Goal: Task Accomplishment & Management: Manage account settings

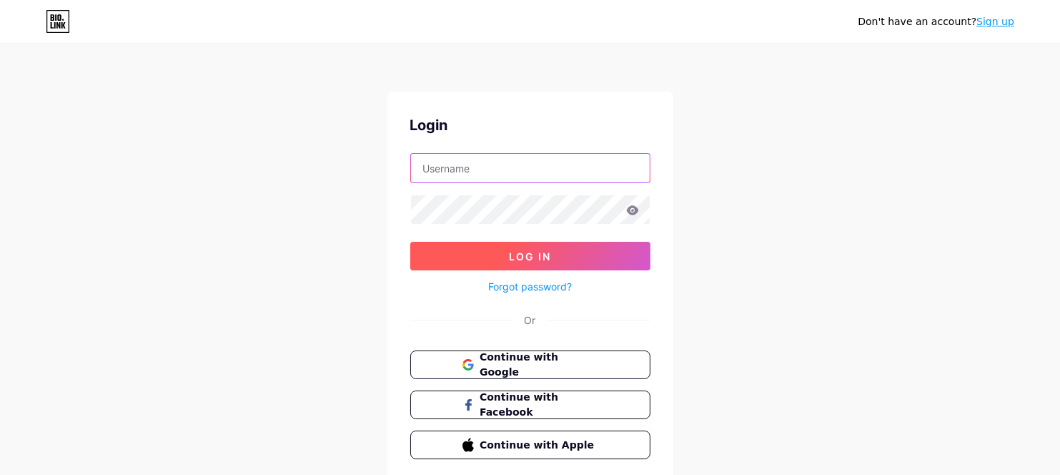
type input "ninacenter"
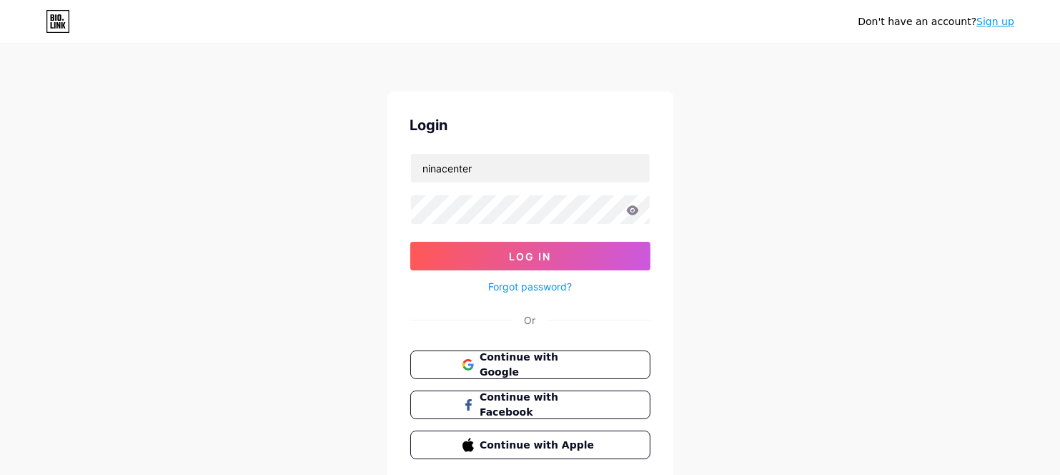
drag, startPoint x: 590, startPoint y: 255, endPoint x: 677, endPoint y: 249, distance: 86.7
click at [590, 255] on button "Log In" at bounding box center [530, 256] width 240 height 29
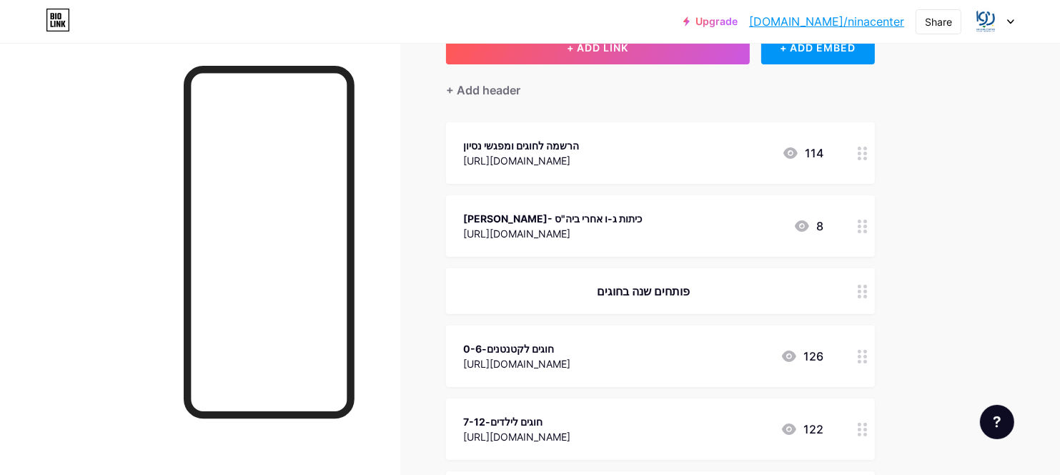
scroll to position [71, 0]
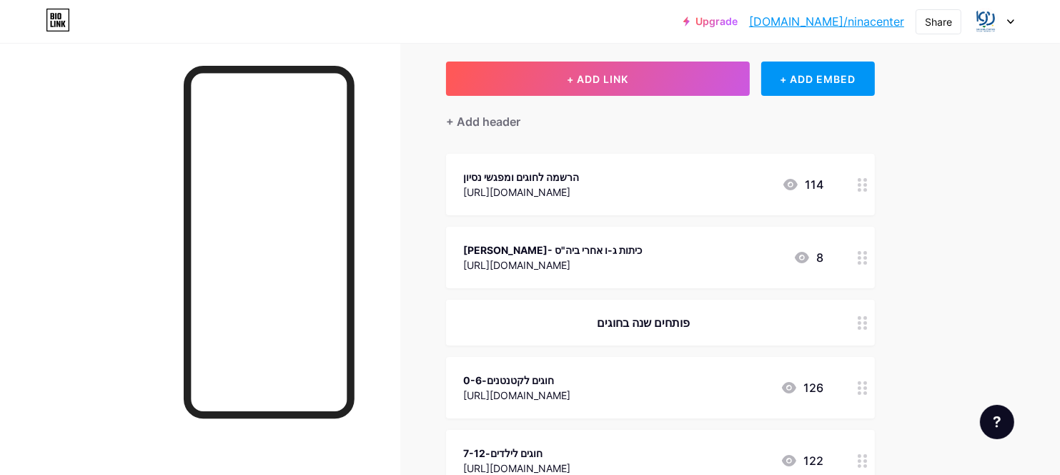
click at [547, 178] on div "הרשמה לחוגים ומפגשי נסיון" at bounding box center [521, 176] width 116 height 15
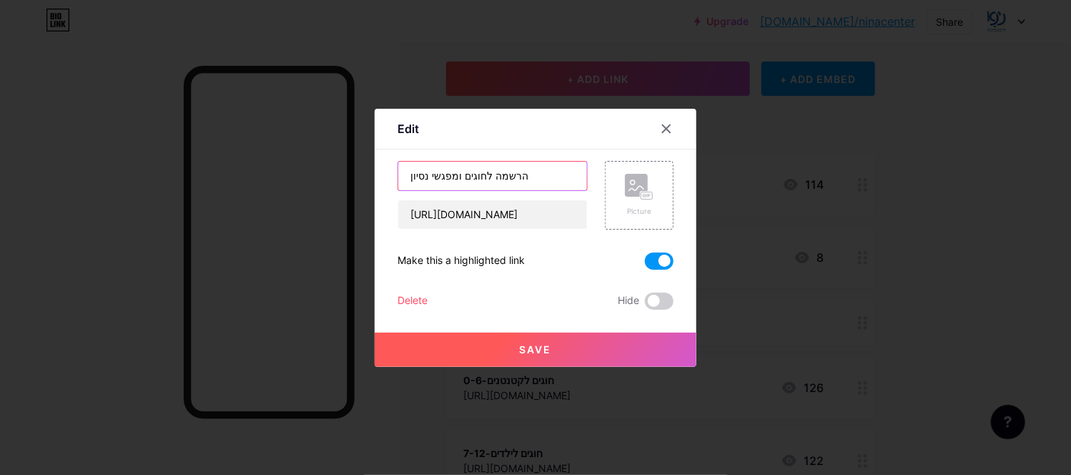
drag, startPoint x: 460, startPoint y: 174, endPoint x: 343, endPoint y: 154, distance: 118.2
click at [343, 171] on div "Edit Content YouTube Play YouTube video without leaving your page. ADD Vimeo Pl…" at bounding box center [535, 237] width 1071 height 475
type input "הרשמה לחוגים"
click at [552, 345] on button "Save" at bounding box center [535, 349] width 322 height 34
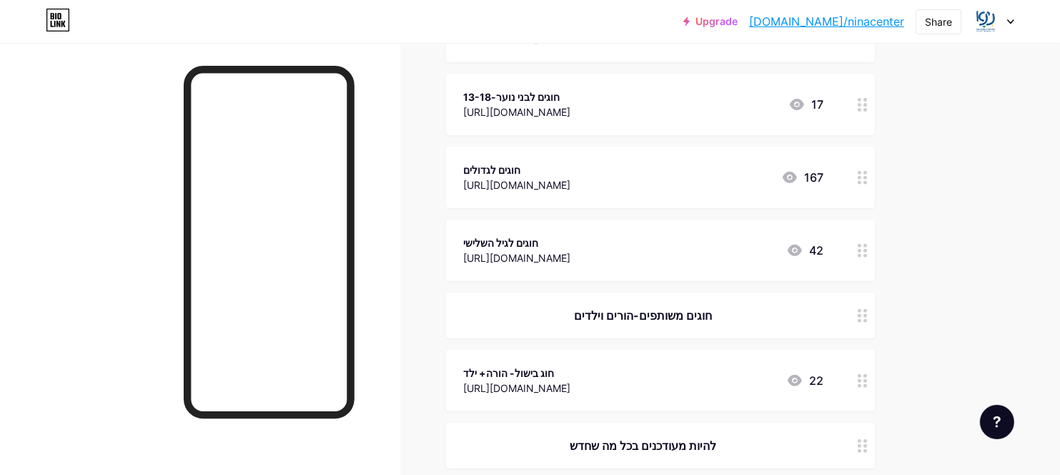
scroll to position [643, 0]
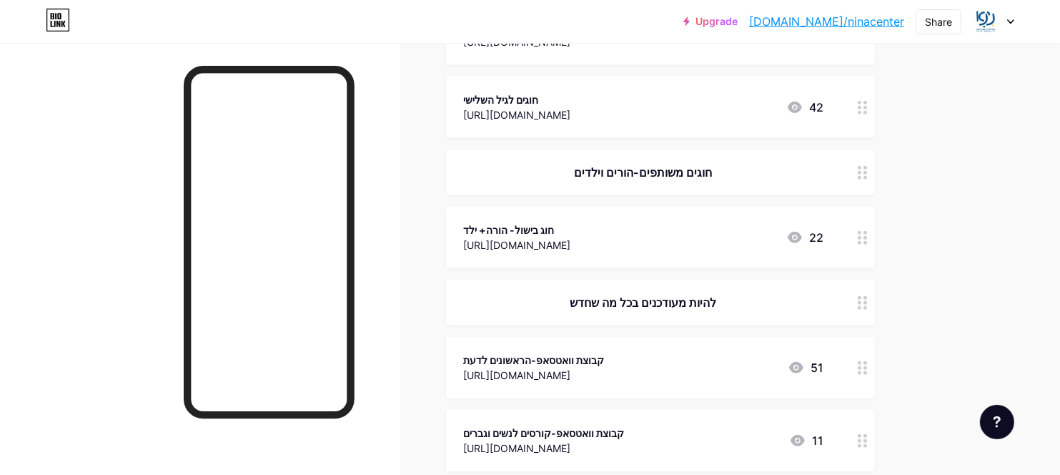
click at [570, 226] on div "חוג בישול- הורה+ ילד" at bounding box center [516, 229] width 107 height 15
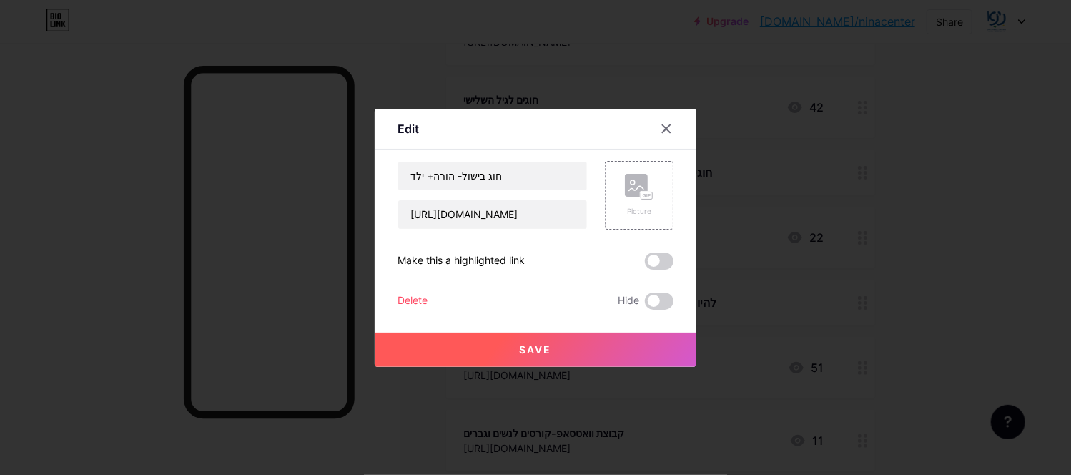
click at [403, 297] on div "Delete" at bounding box center [412, 300] width 30 height 17
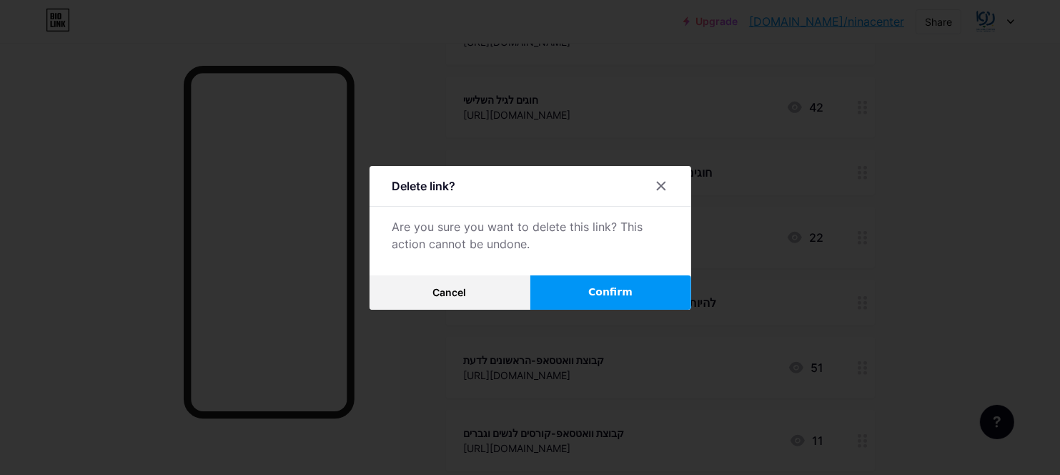
click at [566, 291] on button "Confirm" at bounding box center [610, 292] width 161 height 34
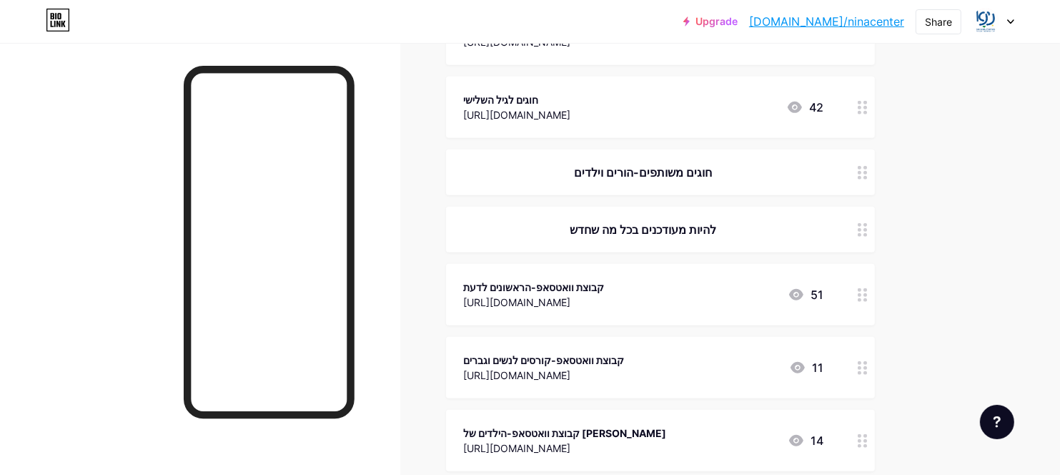
click at [845, 174] on div "חוגים משותפים-הורים וילדים" at bounding box center [660, 172] width 429 height 46
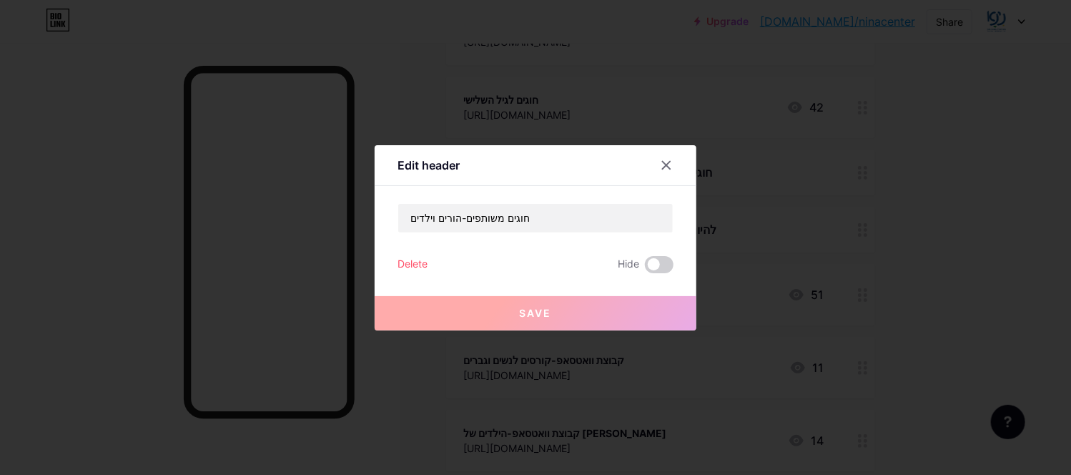
click at [397, 266] on div "Delete" at bounding box center [412, 264] width 30 height 17
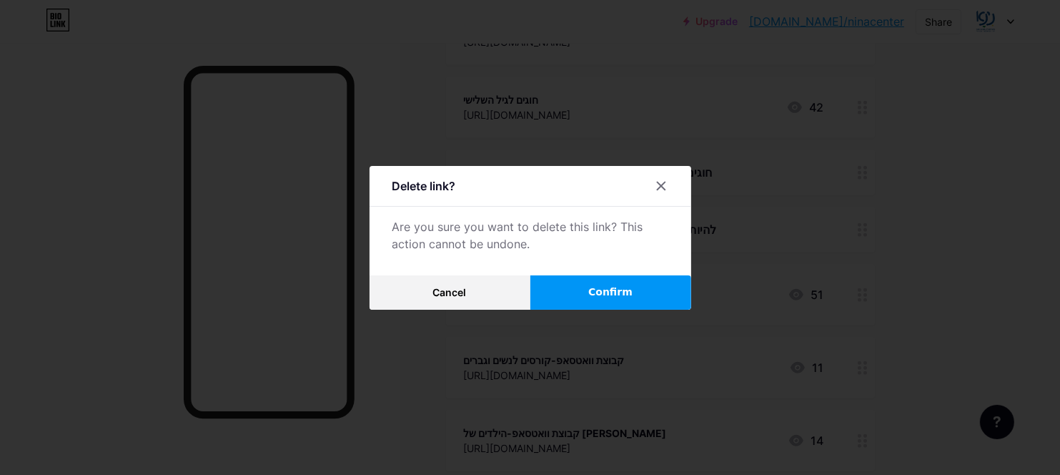
click at [632, 298] on span "Confirm" at bounding box center [610, 291] width 44 height 15
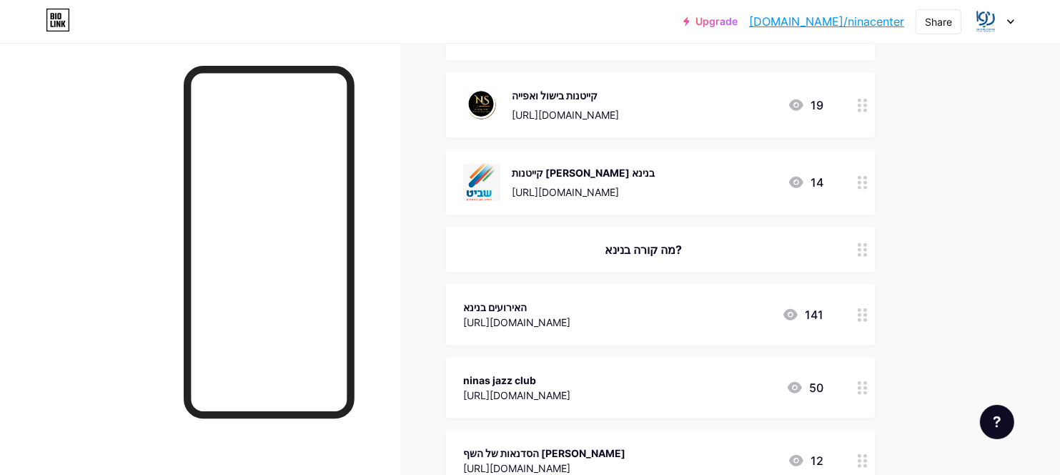
scroll to position [1429, 0]
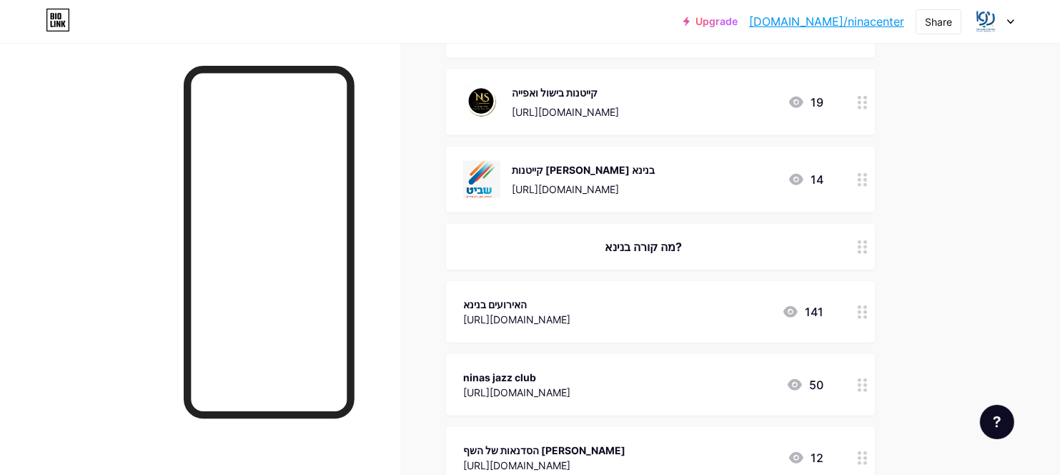
click at [650, 169] on div "קייטנות [PERSON_NAME] בנינא" at bounding box center [583, 169] width 143 height 15
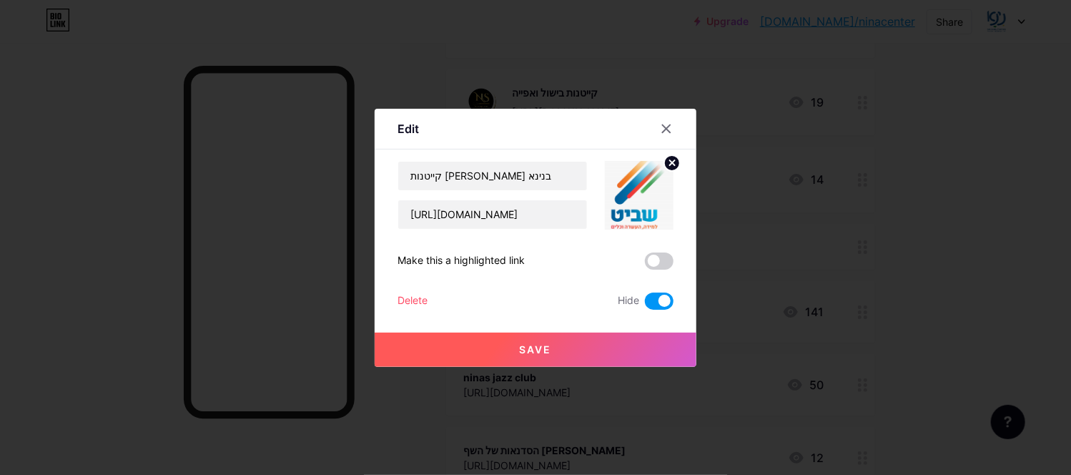
click at [667, 296] on span at bounding box center [659, 300] width 29 height 17
click at [645, 304] on input "checkbox" at bounding box center [645, 304] width 0 height 0
click at [652, 303] on span at bounding box center [659, 300] width 29 height 17
click at [645, 304] on input "checkbox" at bounding box center [645, 304] width 0 height 0
click at [665, 129] on icon at bounding box center [666, 128] width 8 height 8
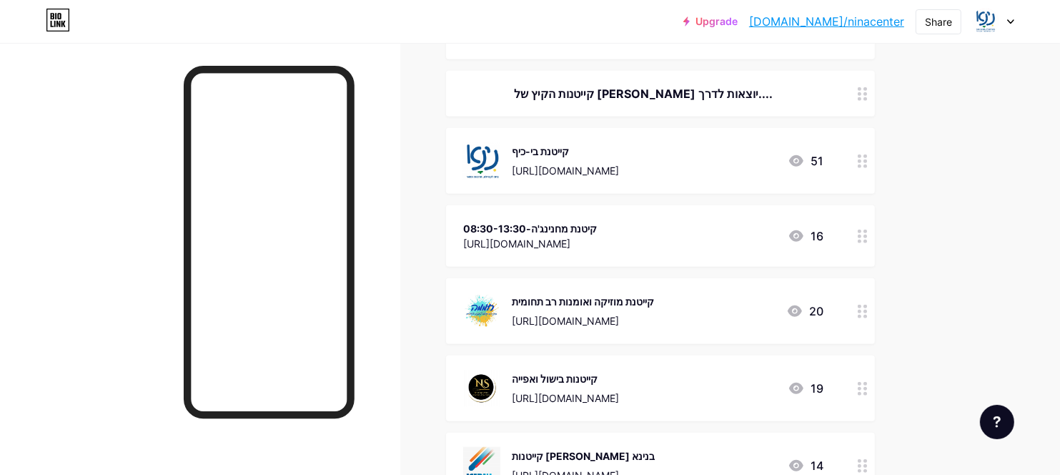
scroll to position [1286, 0]
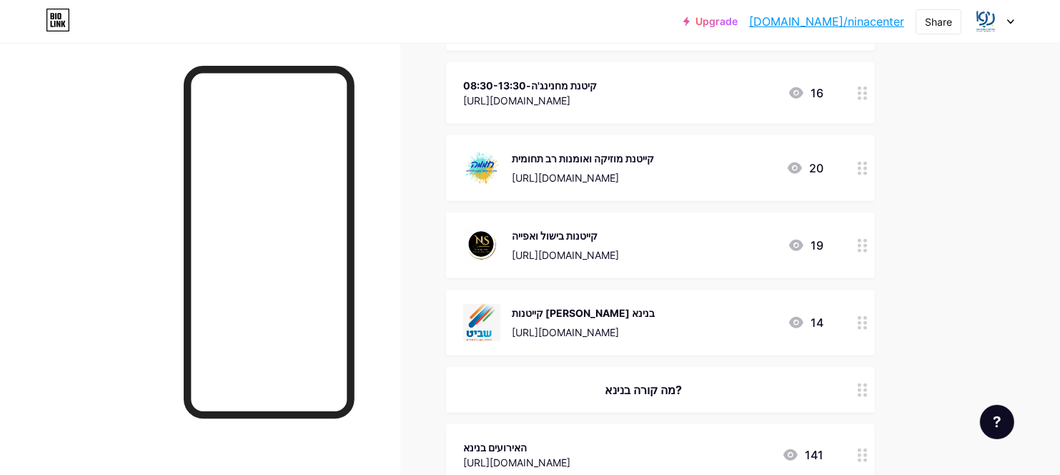
drag, startPoint x: 725, startPoint y: 387, endPoint x: 714, endPoint y: 56, distance: 331.8
click at [714, 56] on span "הרשמה לחוגים [URL][DOMAIN_NAME] 121 [PERSON_NAME]- כיתות ג-ו אחרי ביה"ס [URL][D…" at bounding box center [660, 394] width 429 height 2910
click at [979, 364] on div "Upgrade [DOMAIN_NAME]/ninace... [DOMAIN_NAME]/ninacenter Share Switch accounts …" at bounding box center [530, 429] width 1060 height 3430
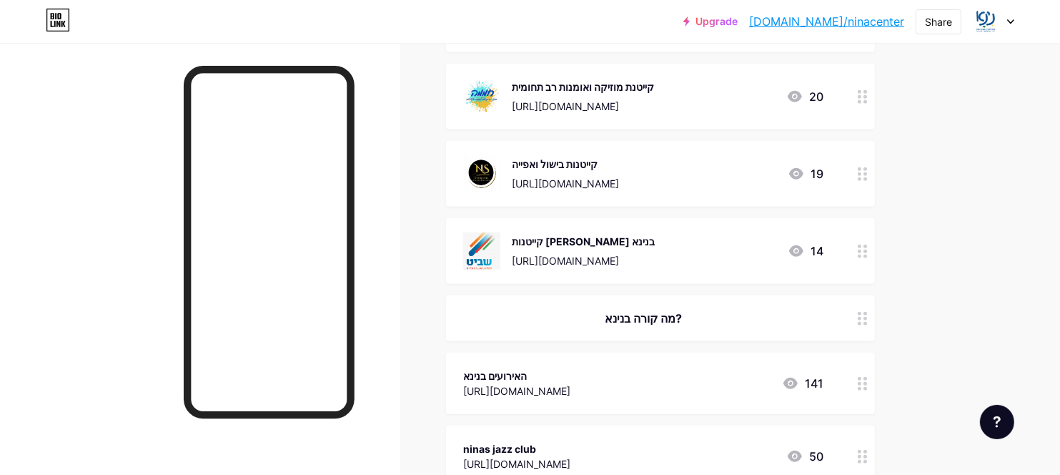
click at [860, 319] on icon at bounding box center [863, 319] width 10 height 14
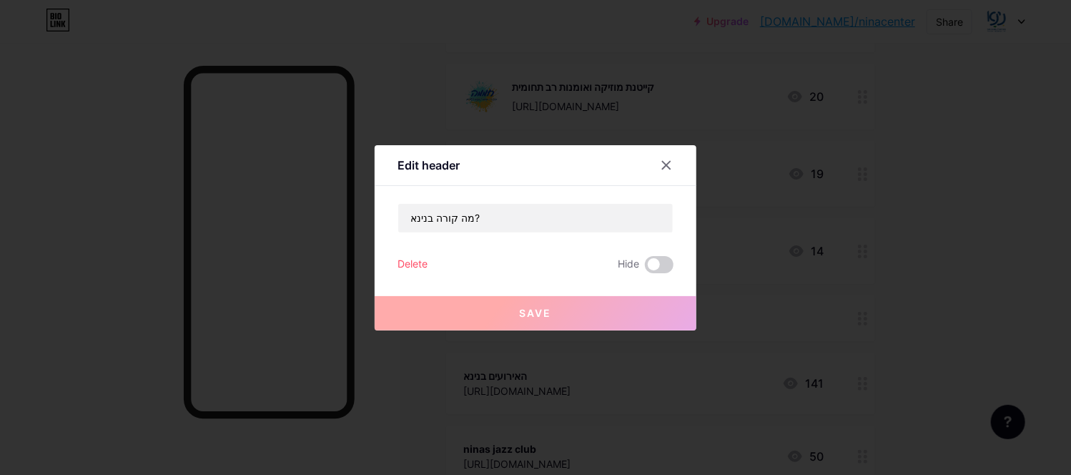
click at [668, 162] on div at bounding box center [666, 165] width 26 height 26
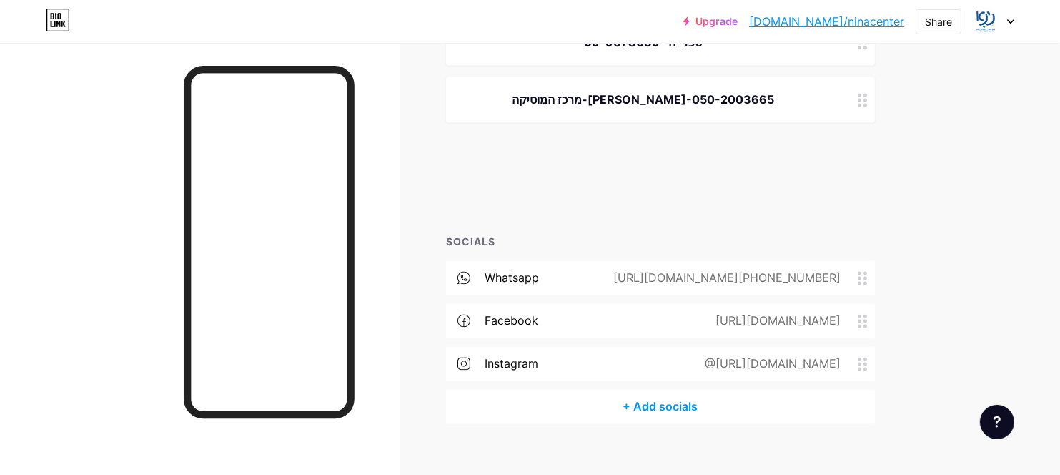
scroll to position [2954, 0]
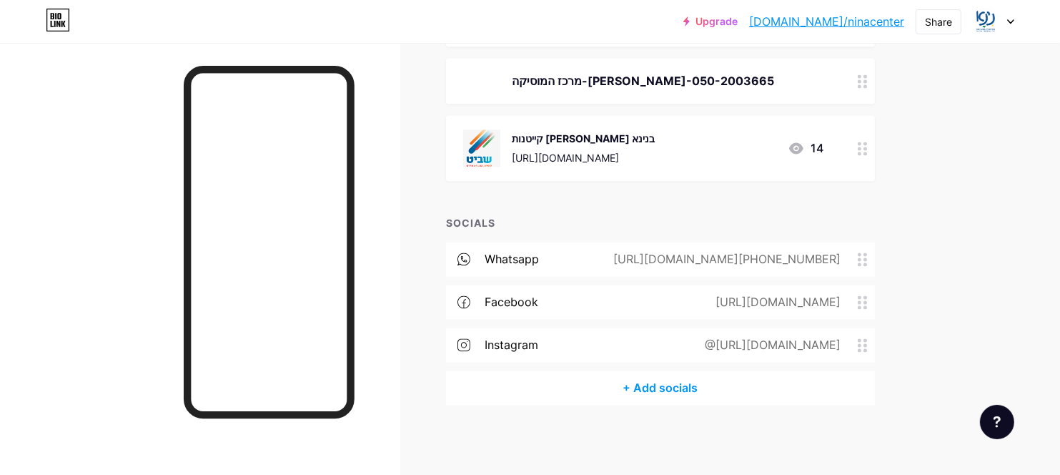
click at [862, 158] on div at bounding box center [862, 148] width 24 height 66
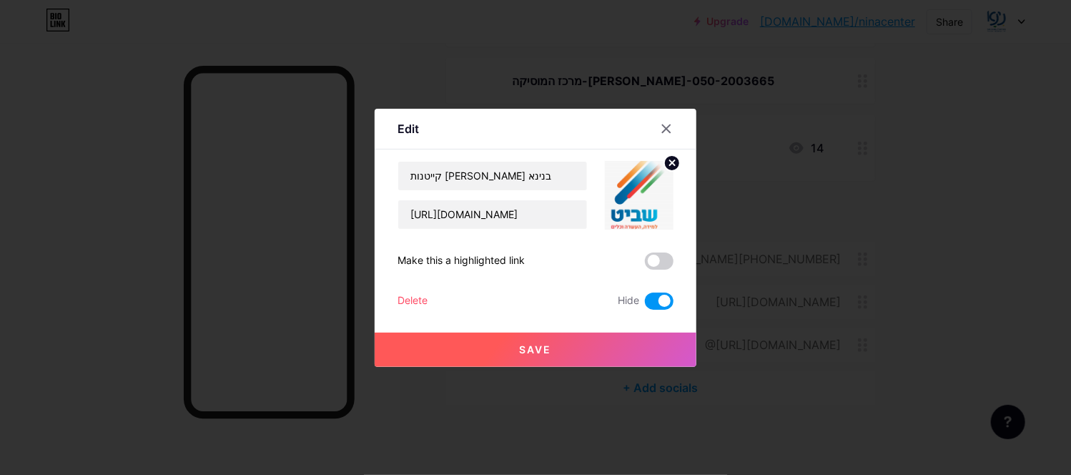
click at [420, 302] on div "Delete" at bounding box center [412, 300] width 30 height 17
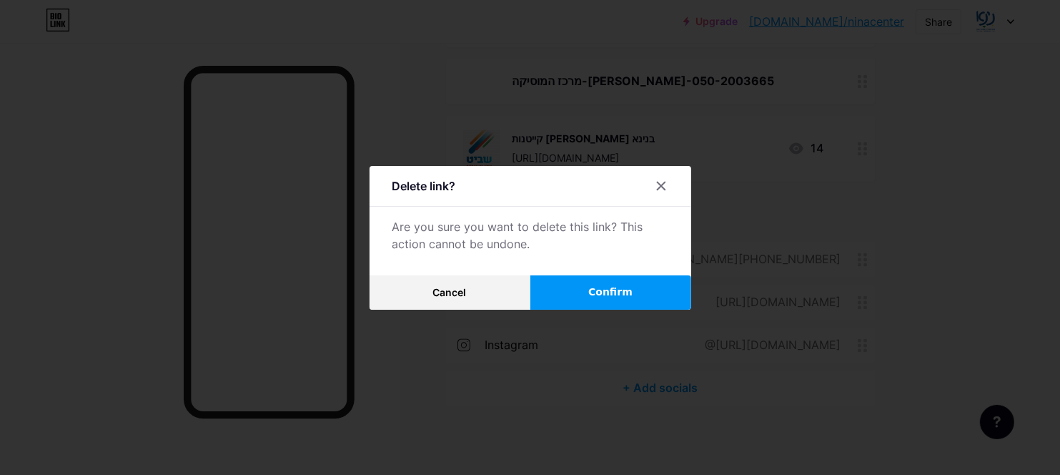
click at [594, 301] on button "Confirm" at bounding box center [610, 292] width 161 height 34
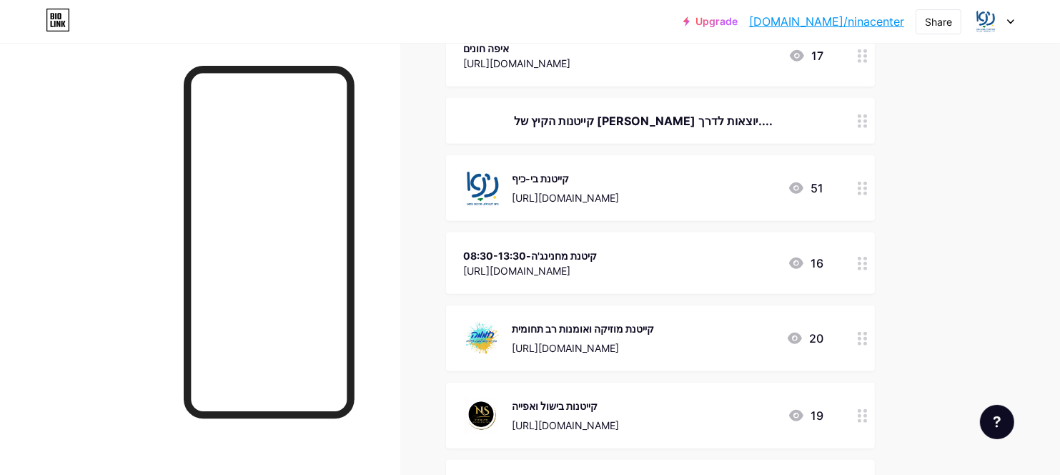
scroll to position [1091, 0]
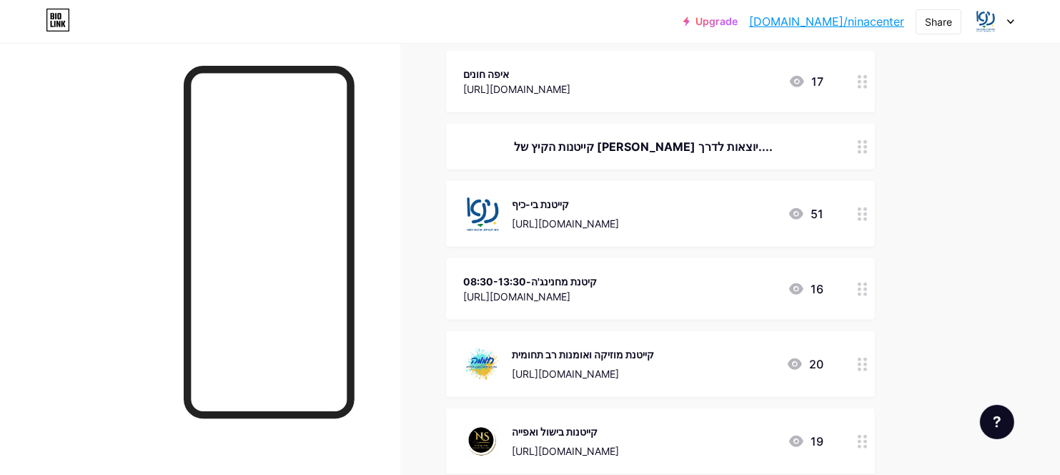
click at [860, 214] on icon at bounding box center [863, 214] width 10 height 14
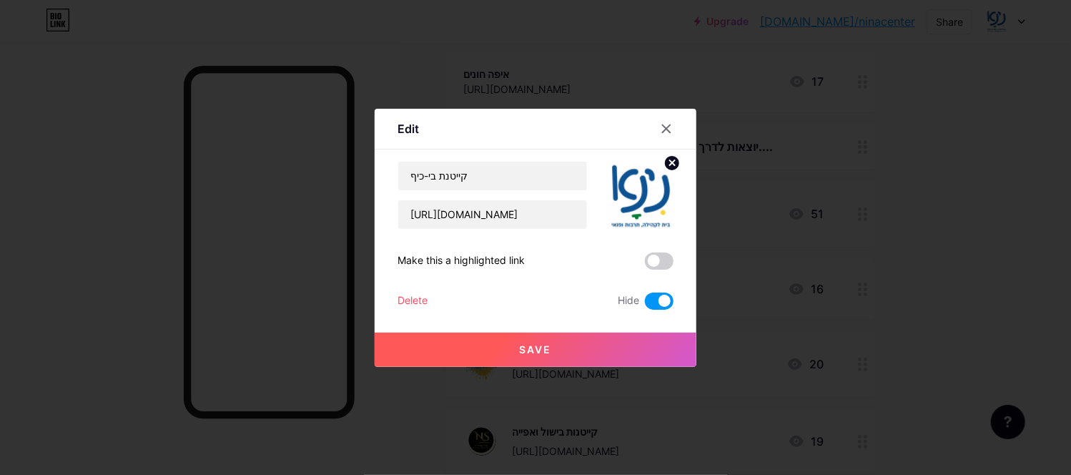
click at [403, 294] on div "Delete" at bounding box center [412, 300] width 30 height 17
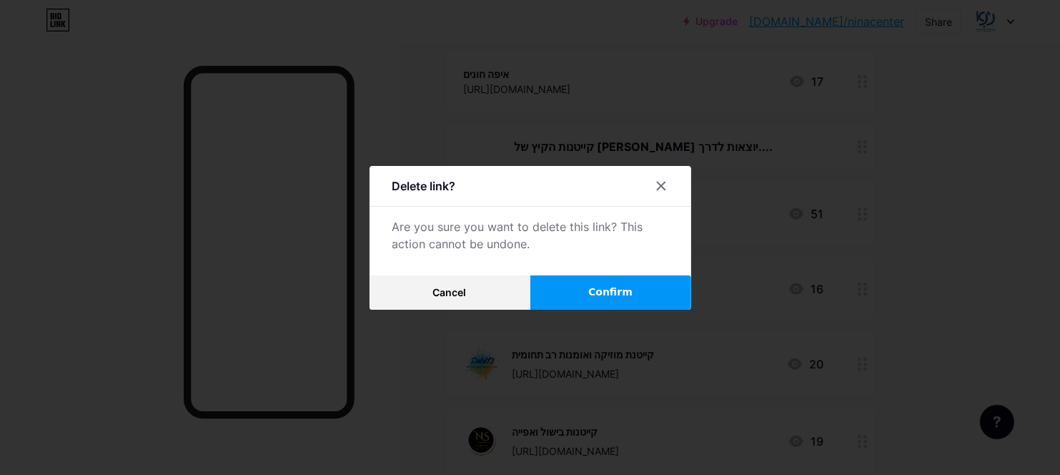
click at [642, 288] on button "Confirm" at bounding box center [610, 292] width 161 height 34
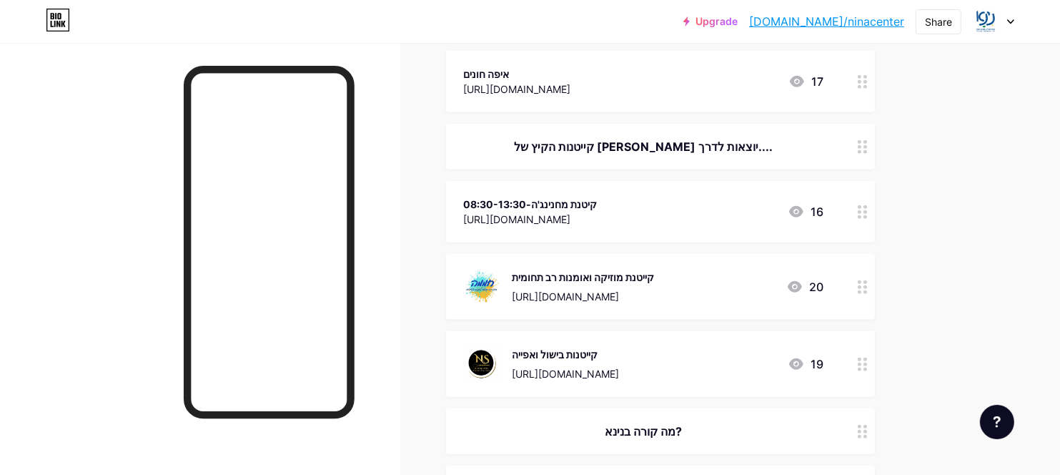
click at [864, 217] on div at bounding box center [862, 211] width 24 height 61
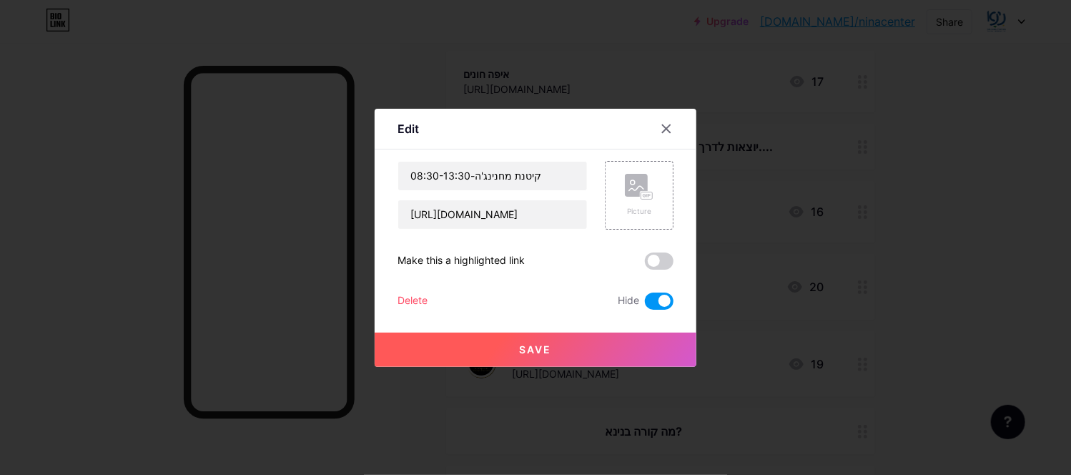
click at [414, 299] on div "Delete" at bounding box center [412, 300] width 30 height 17
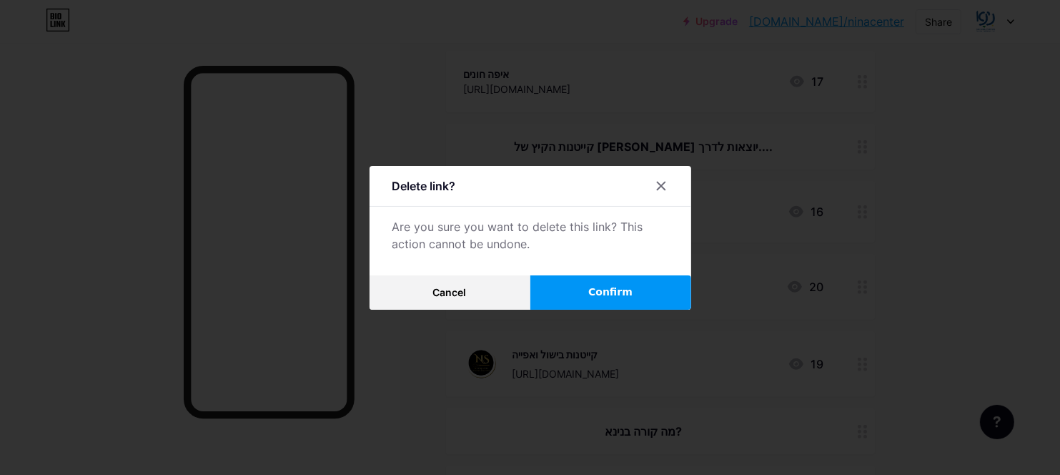
click at [611, 299] on button "Confirm" at bounding box center [610, 292] width 161 height 34
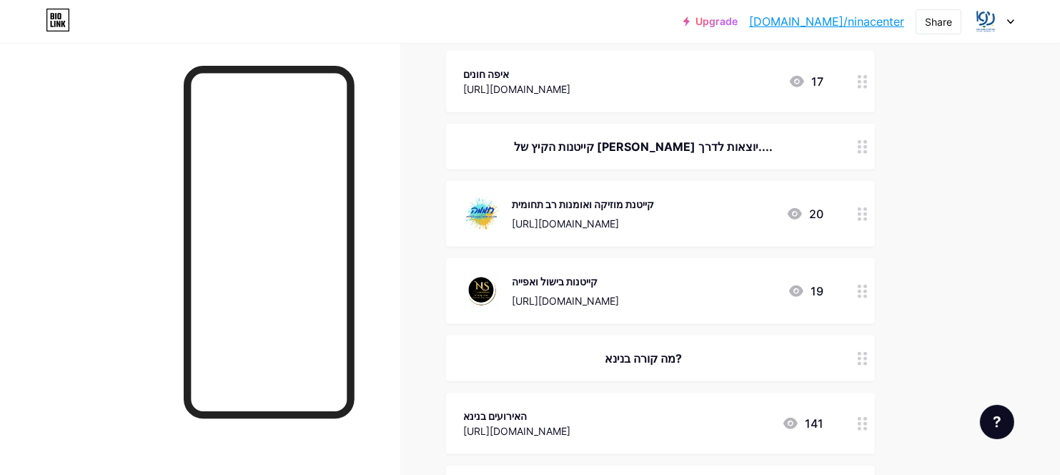
click at [860, 217] on circle at bounding box center [860, 219] width 4 height 4
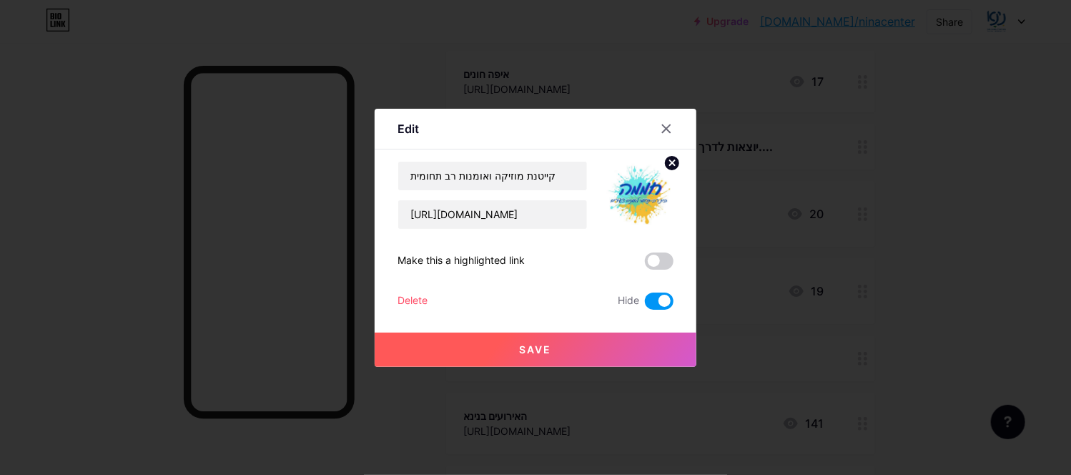
click at [405, 291] on div "קייטנת מוזיקה ואומנות רב תחומית [URL][DOMAIN_NAME] Make this a highlighted link…" at bounding box center [535, 235] width 276 height 149
click at [406, 294] on div "Delete" at bounding box center [412, 300] width 30 height 17
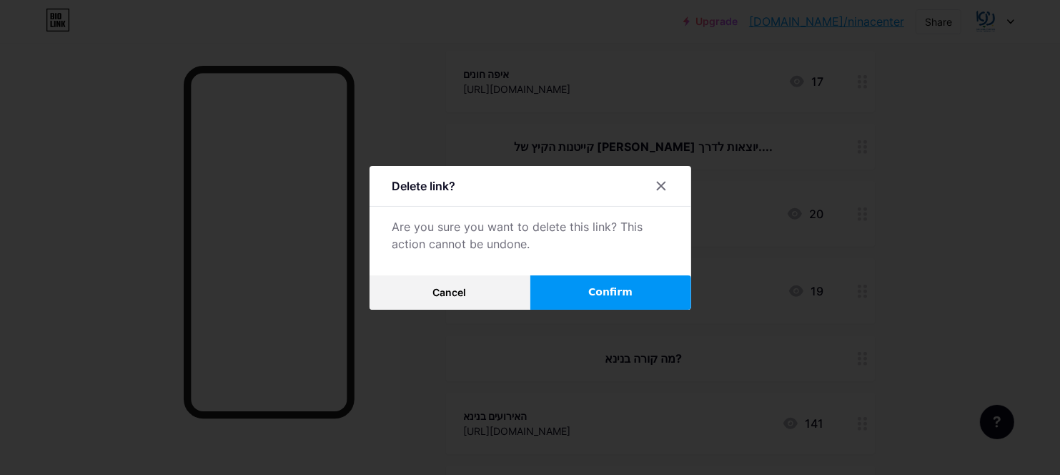
click at [632, 290] on span "Confirm" at bounding box center [610, 291] width 44 height 15
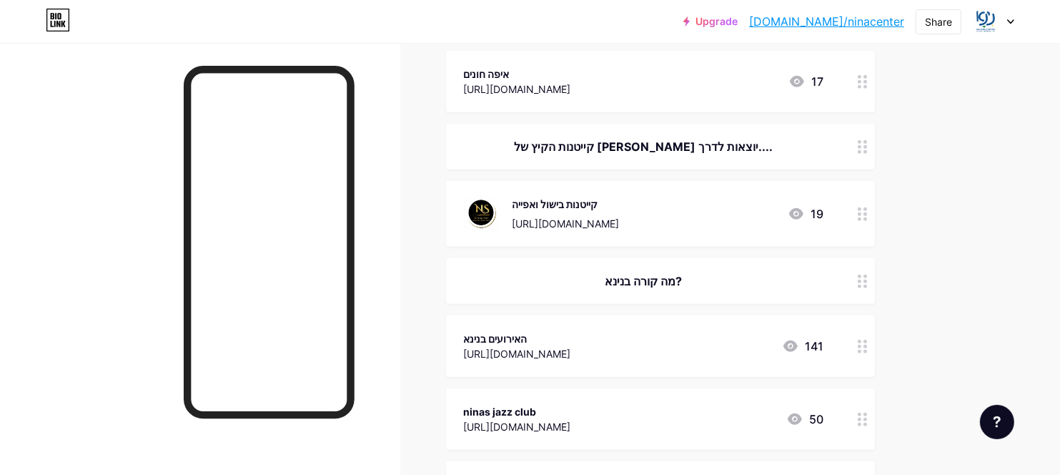
click at [862, 220] on div at bounding box center [862, 214] width 24 height 66
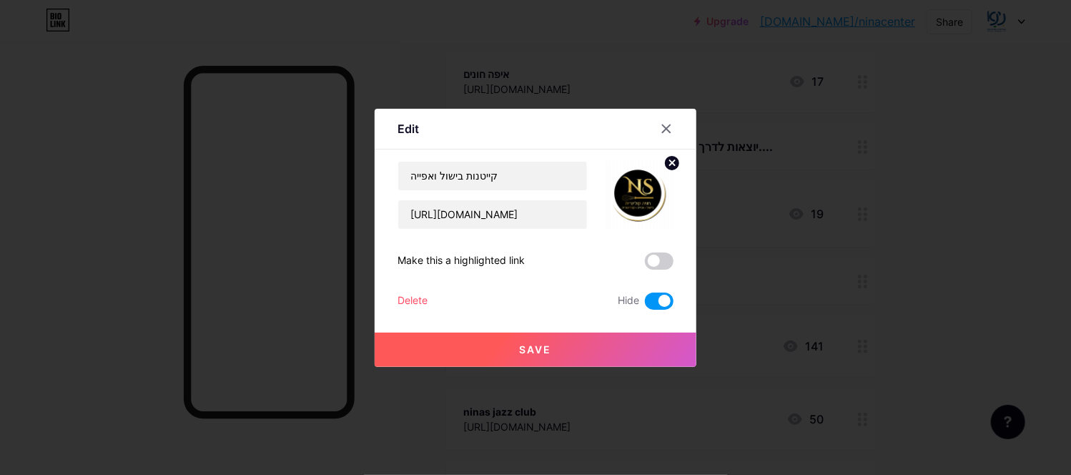
click at [419, 299] on div "Delete" at bounding box center [412, 300] width 30 height 17
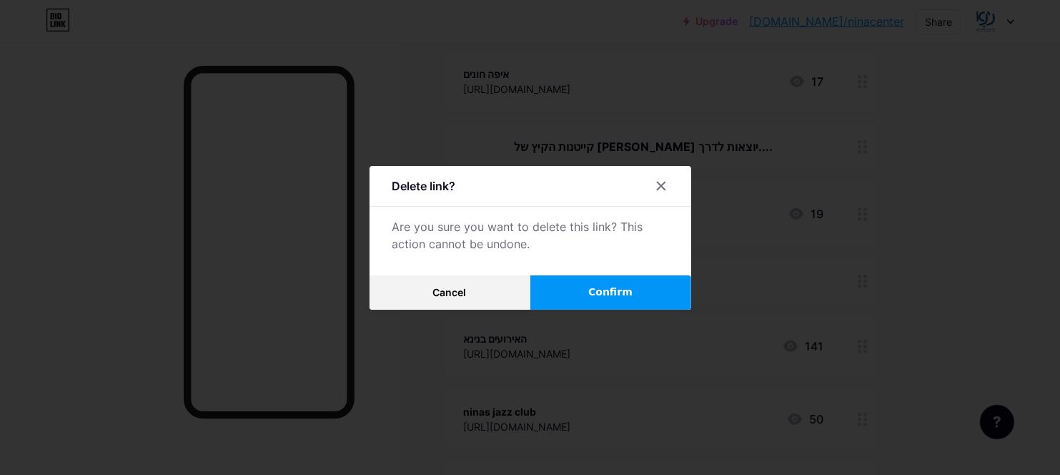
click at [587, 294] on button "Confirm" at bounding box center [610, 292] width 161 height 34
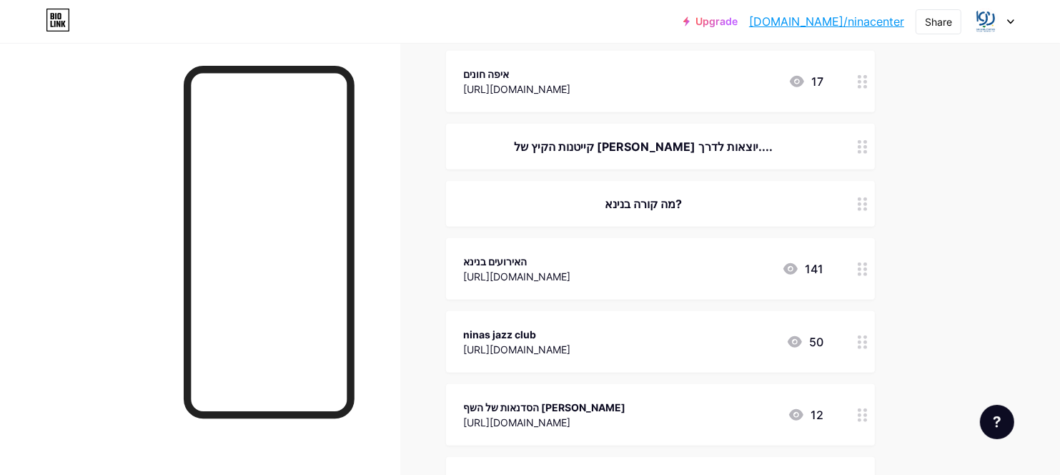
click at [860, 208] on icon at bounding box center [863, 204] width 10 height 14
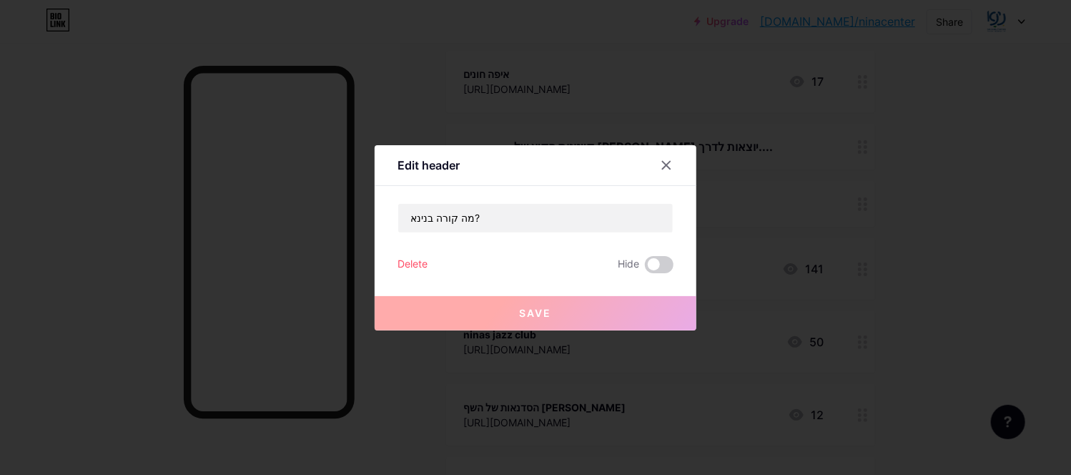
click at [402, 263] on div "Delete" at bounding box center [412, 264] width 30 height 17
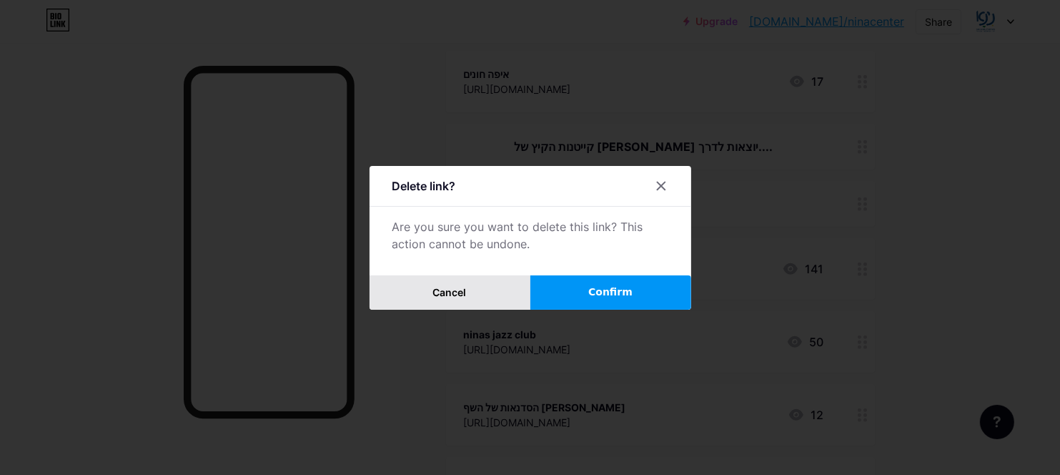
click at [480, 294] on button "Cancel" at bounding box center [449, 292] width 161 height 34
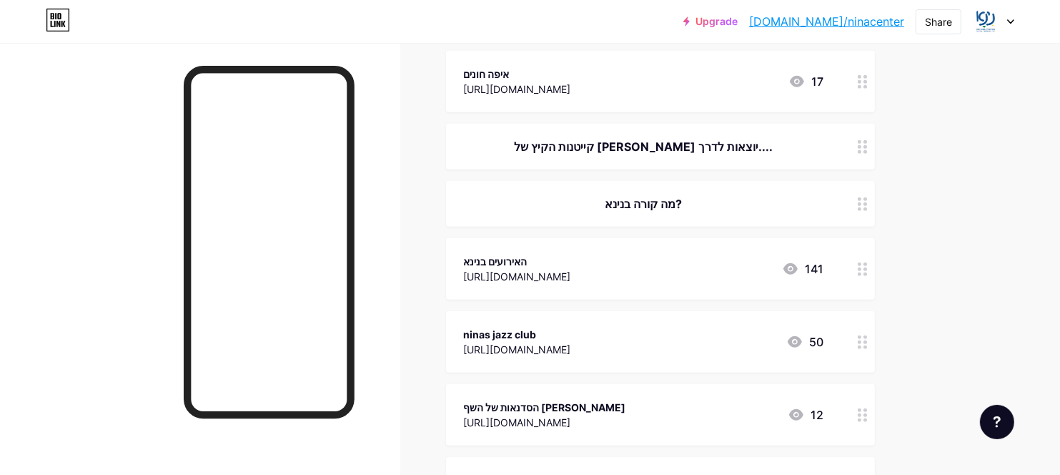
click at [856, 148] on div at bounding box center [862, 147] width 24 height 46
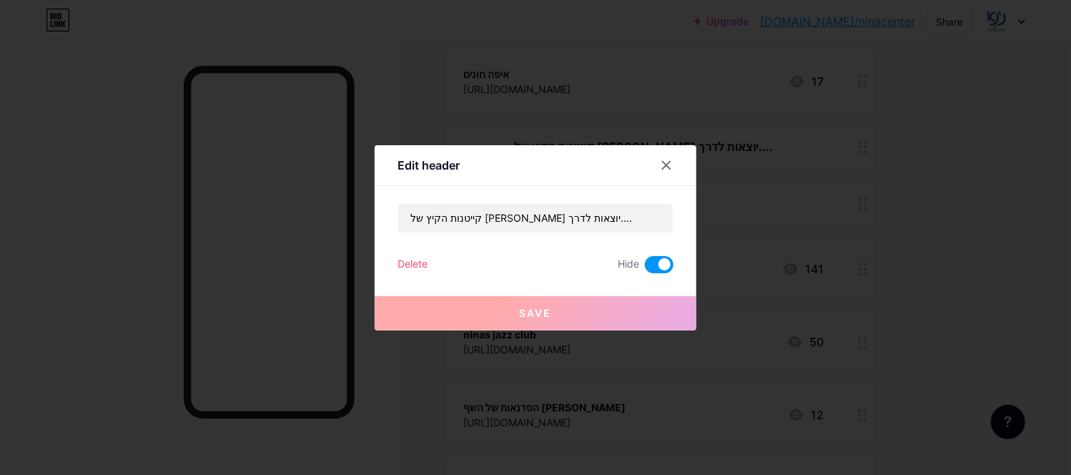
click at [409, 264] on div "Delete" at bounding box center [412, 264] width 30 height 17
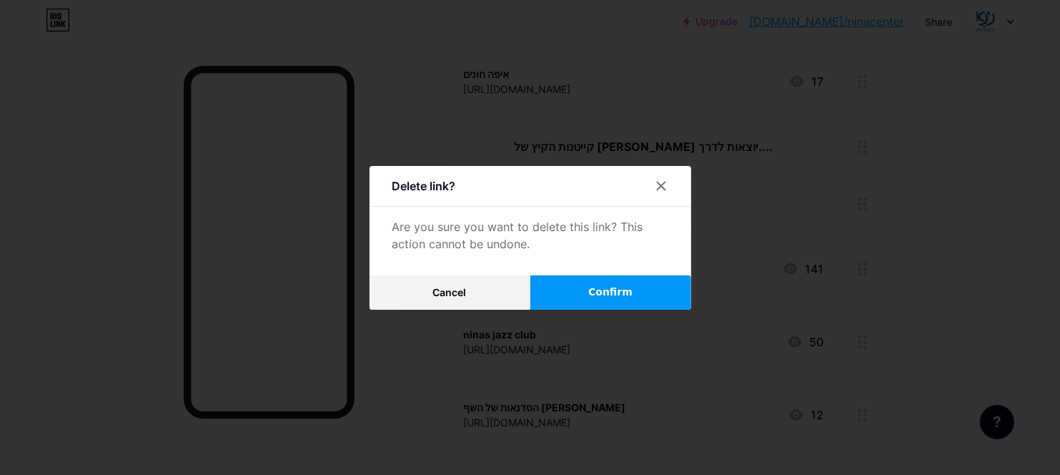
click at [586, 291] on button "Confirm" at bounding box center [610, 292] width 161 height 34
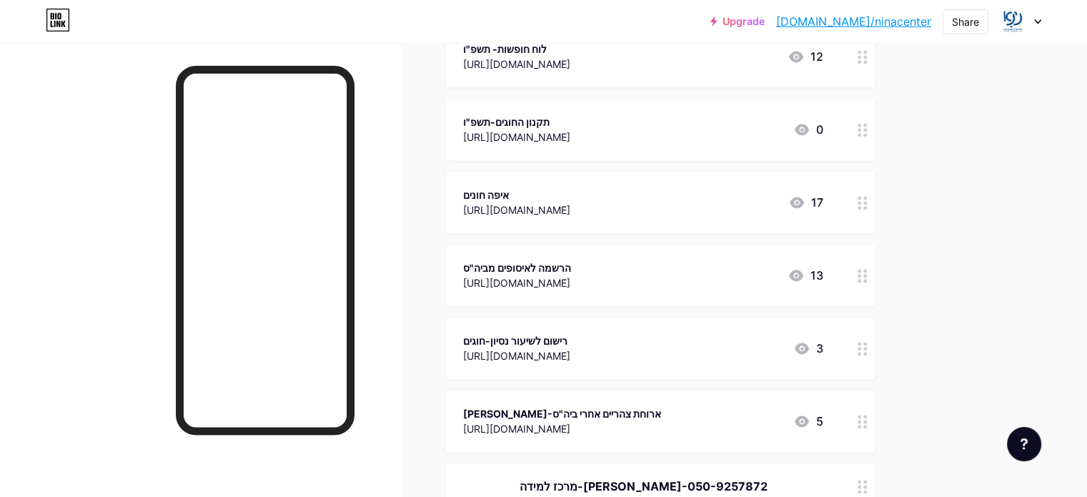
scroll to position [2079, 0]
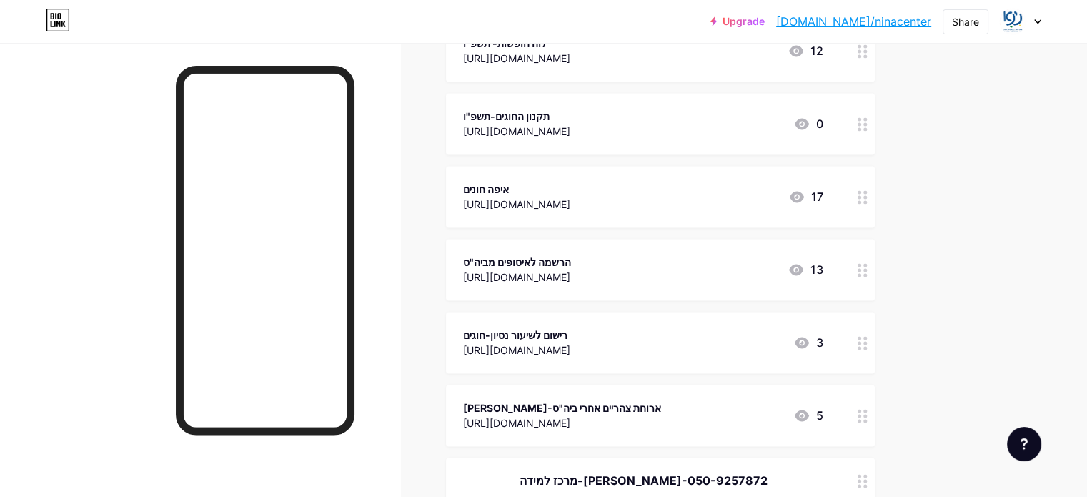
click at [555, 347] on div "[URL][DOMAIN_NAME]" at bounding box center [516, 349] width 107 height 15
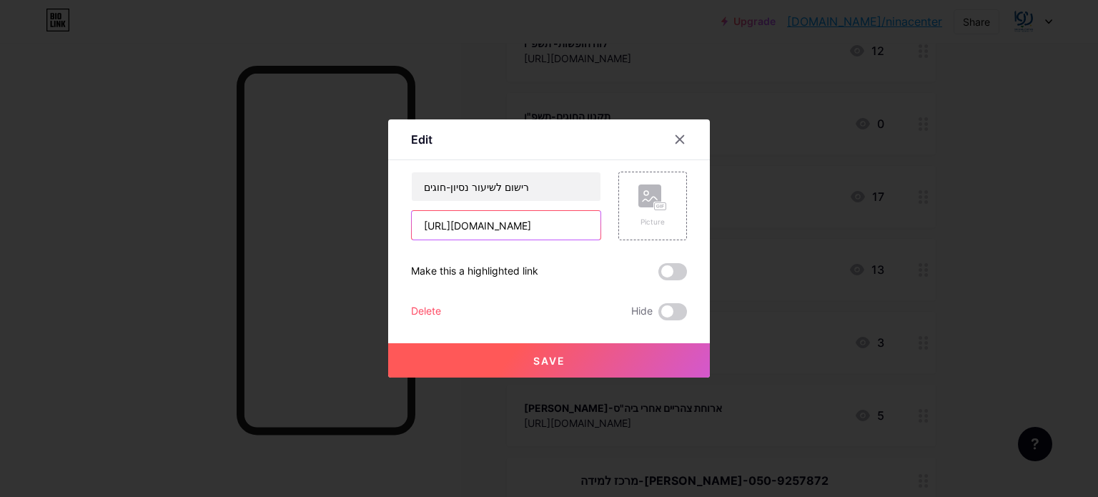
click at [492, 231] on input "[URL][DOMAIN_NAME]" at bounding box center [506, 225] width 189 height 29
click at [678, 134] on icon at bounding box center [679, 139] width 11 height 11
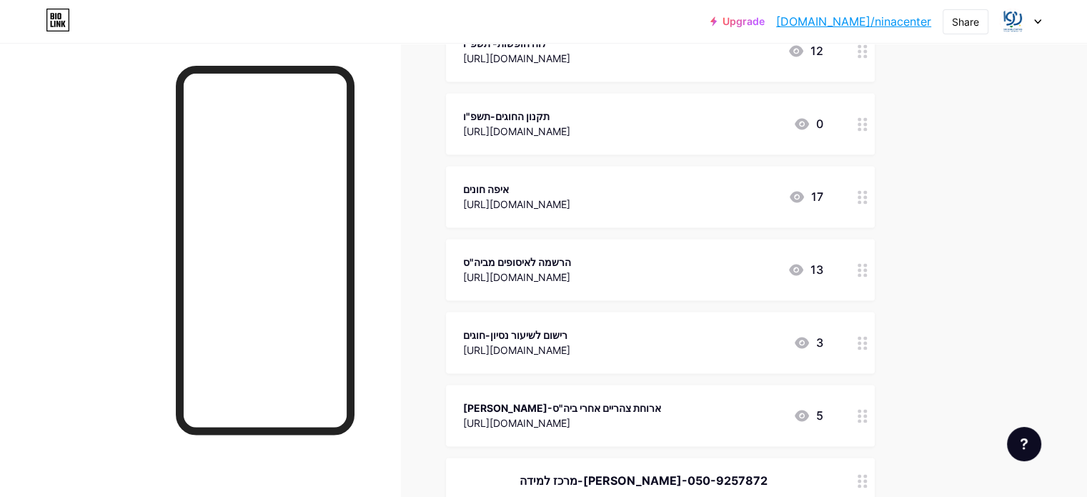
click at [868, 343] on icon at bounding box center [863, 343] width 10 height 14
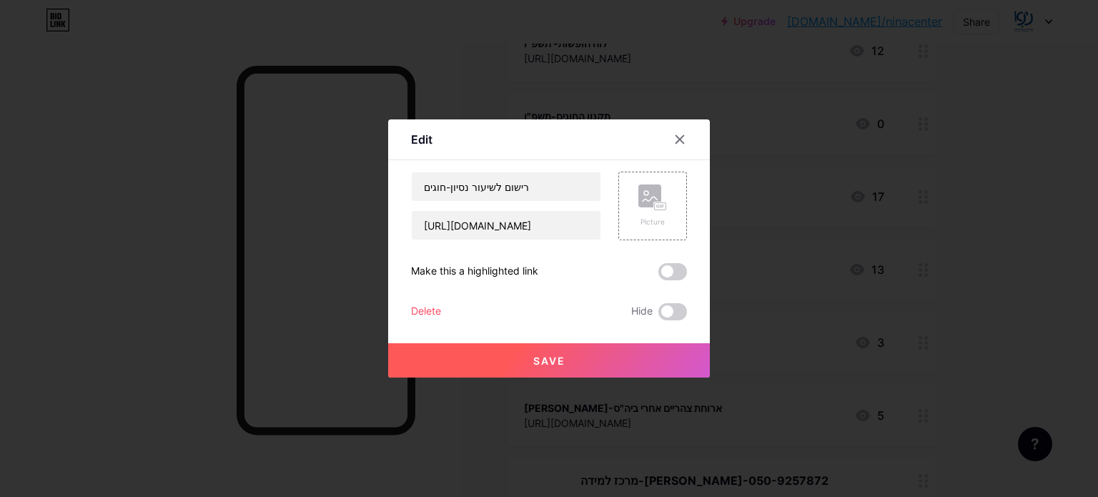
click at [430, 302] on div "רישום לשיעור נסיון-חוגים [URL][DOMAIN_NAME] Picture Make this a highlighted lin…" at bounding box center [549, 246] width 276 height 149
click at [555, 361] on span "Save" at bounding box center [549, 360] width 32 height 12
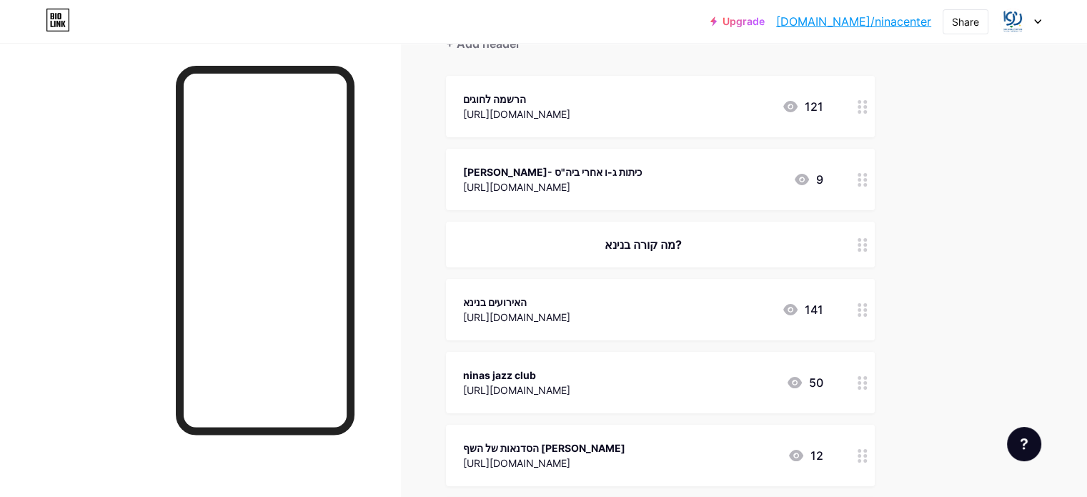
scroll to position [0, 0]
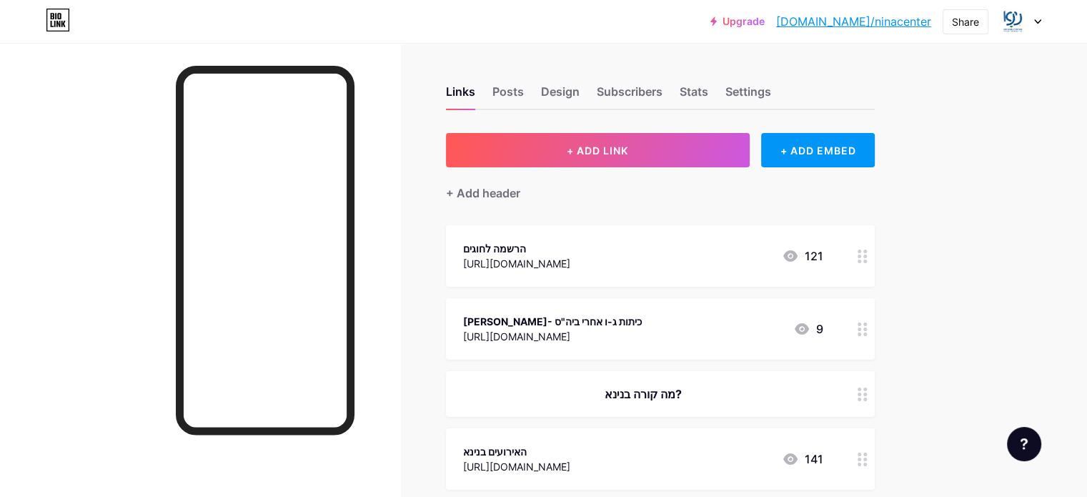
click at [611, 334] on div "[URL][DOMAIN_NAME]" at bounding box center [552, 336] width 179 height 15
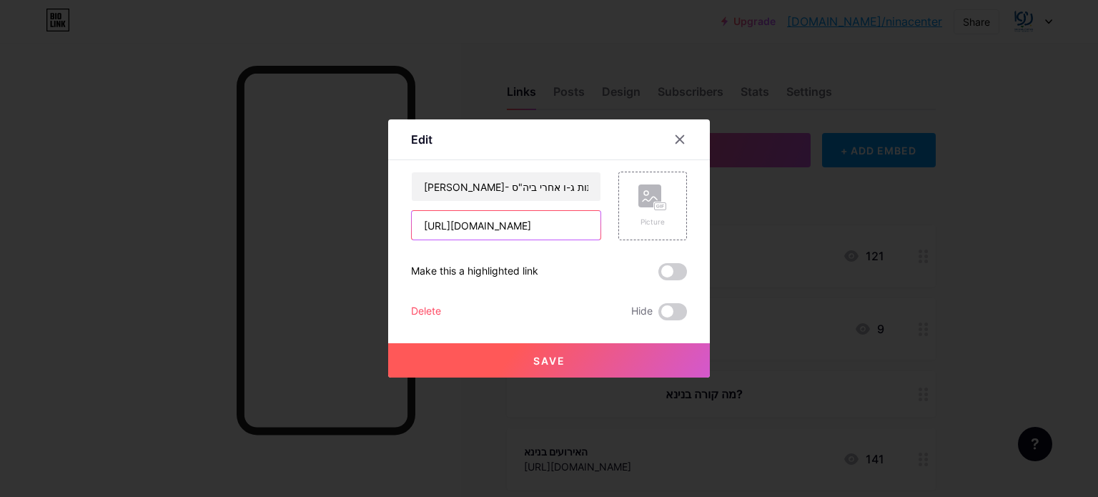
click at [492, 234] on input "[URL][DOMAIN_NAME]" at bounding box center [506, 225] width 189 height 29
click at [675, 140] on icon at bounding box center [679, 139] width 11 height 11
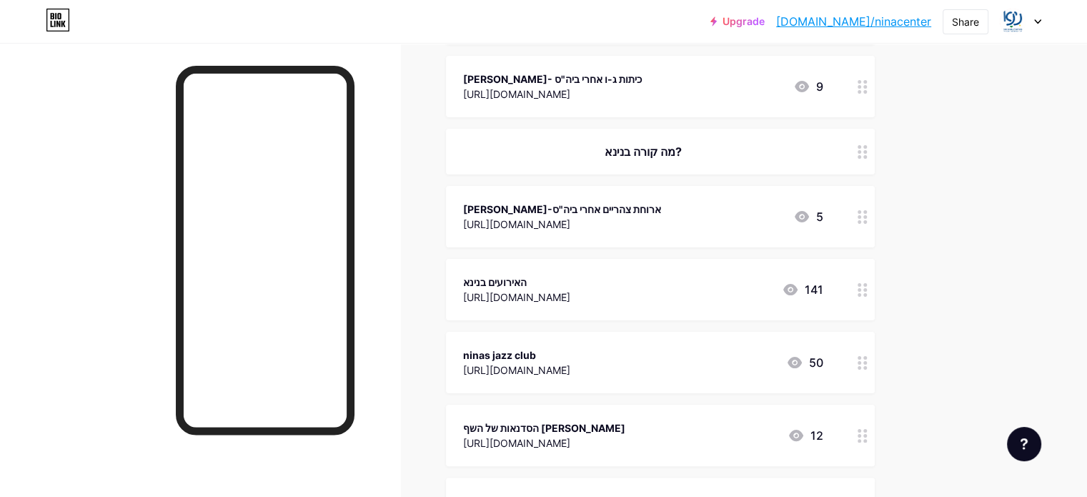
scroll to position [135, 0]
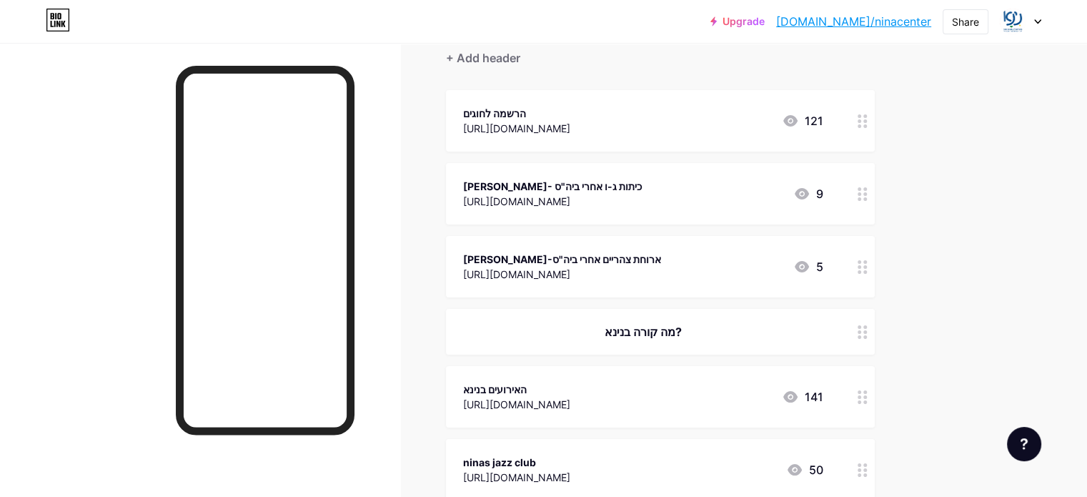
click at [875, 264] on div at bounding box center [862, 266] width 24 height 61
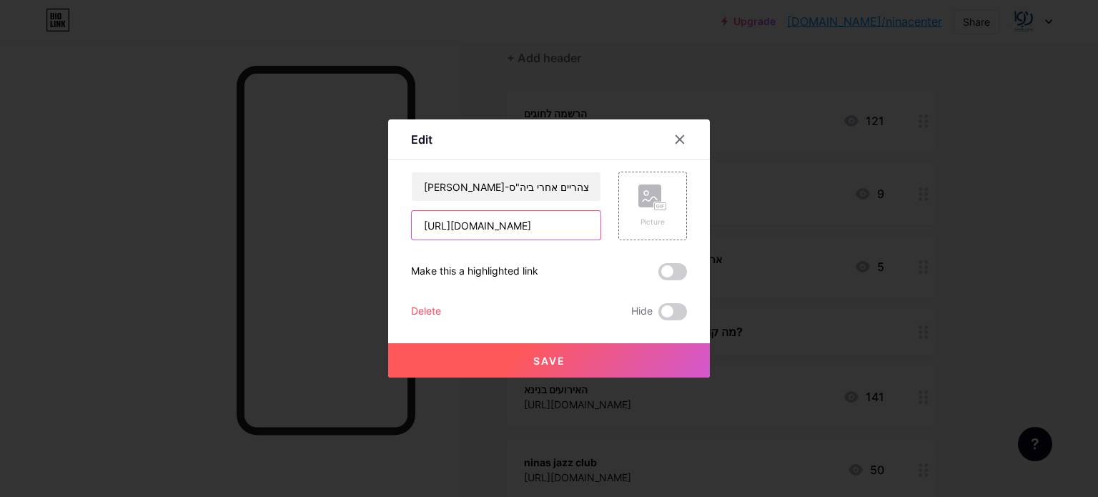
click at [490, 225] on input "[URL][DOMAIN_NAME]" at bounding box center [506, 225] width 189 height 29
click at [678, 142] on icon at bounding box center [679, 139] width 11 height 11
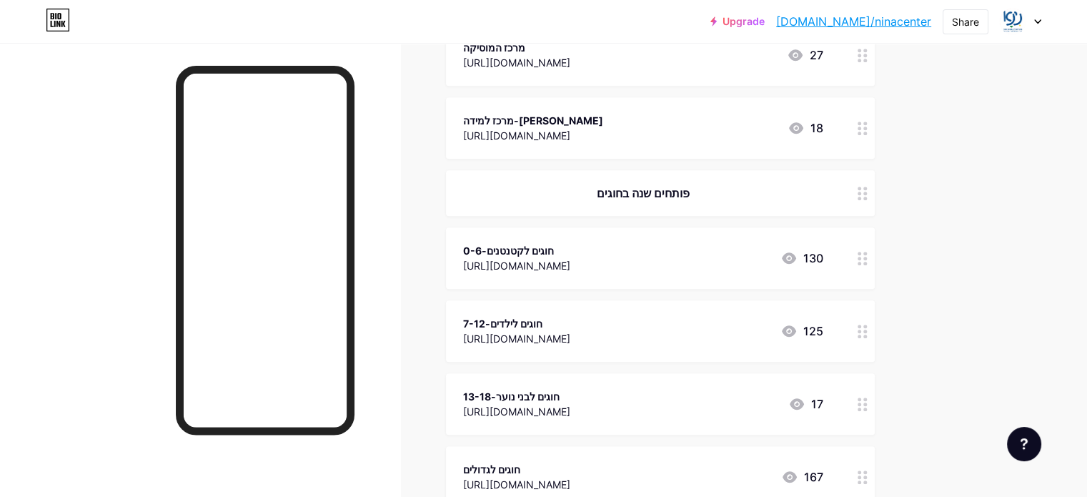
scroll to position [715, 0]
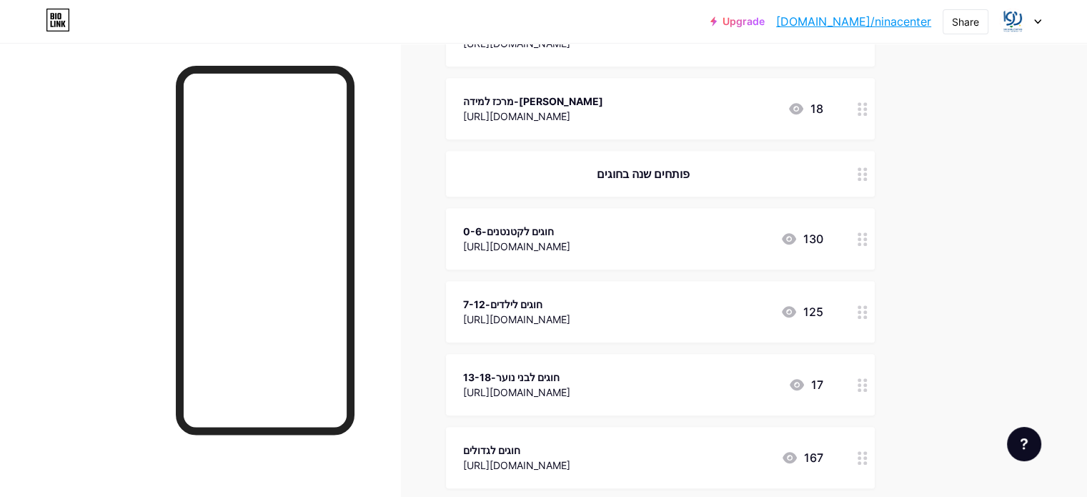
click at [696, 172] on div "פותחים שנה בחוגים" at bounding box center [643, 173] width 360 height 17
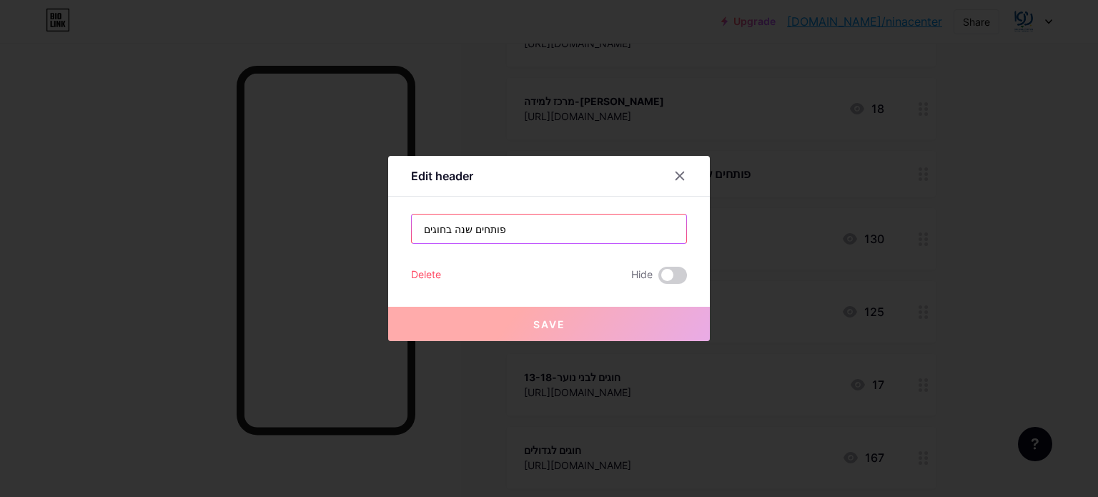
drag, startPoint x: 554, startPoint y: 232, endPoint x: 57, endPoint y: 243, distance: 496.8
click at [61, 243] on div "Edit header פותחים שנה בחוגים Delete Hide Save" at bounding box center [549, 248] width 1098 height 497
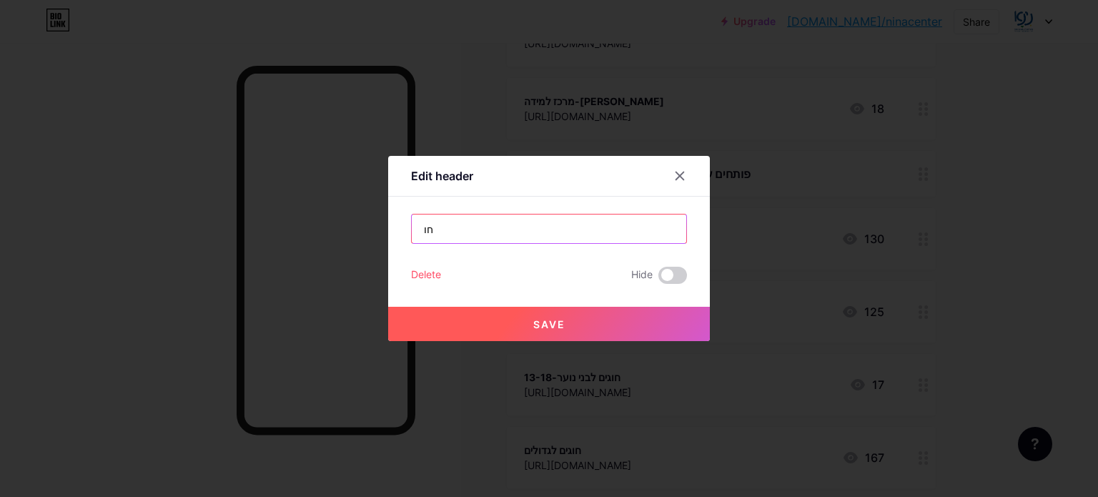
type input "ח"
type input "החוגים בנינא"
click at [550, 319] on span "Save" at bounding box center [549, 324] width 32 height 12
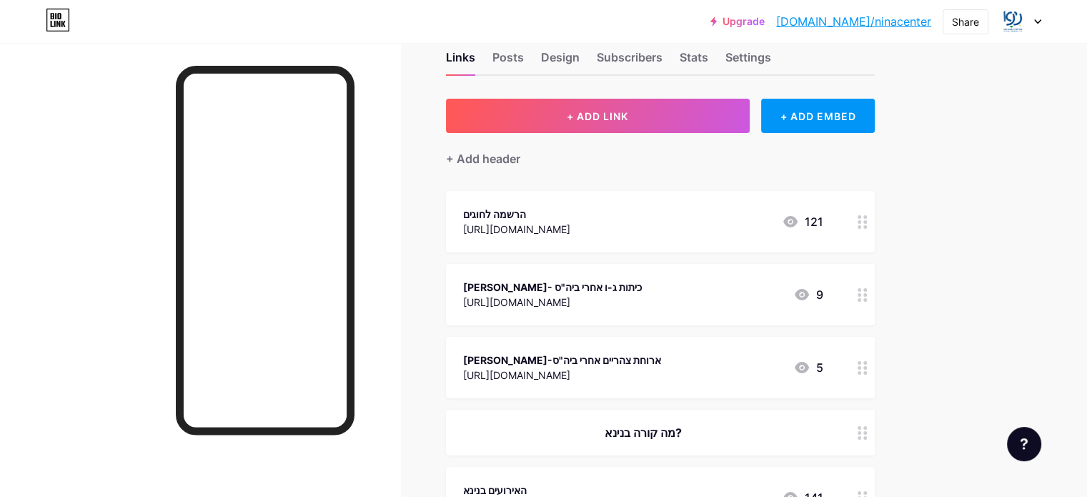
scroll to position [0, 0]
